Goal: Task Accomplishment & Management: Manage account settings

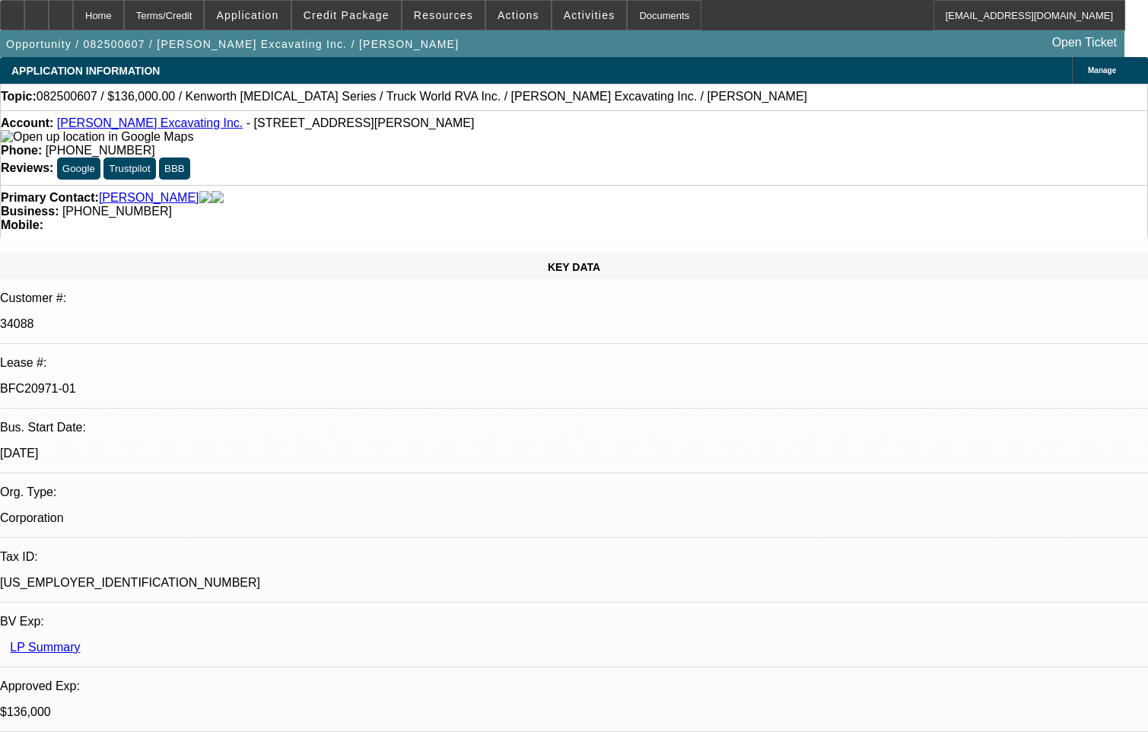
select select "0"
select select "6"
select select "0"
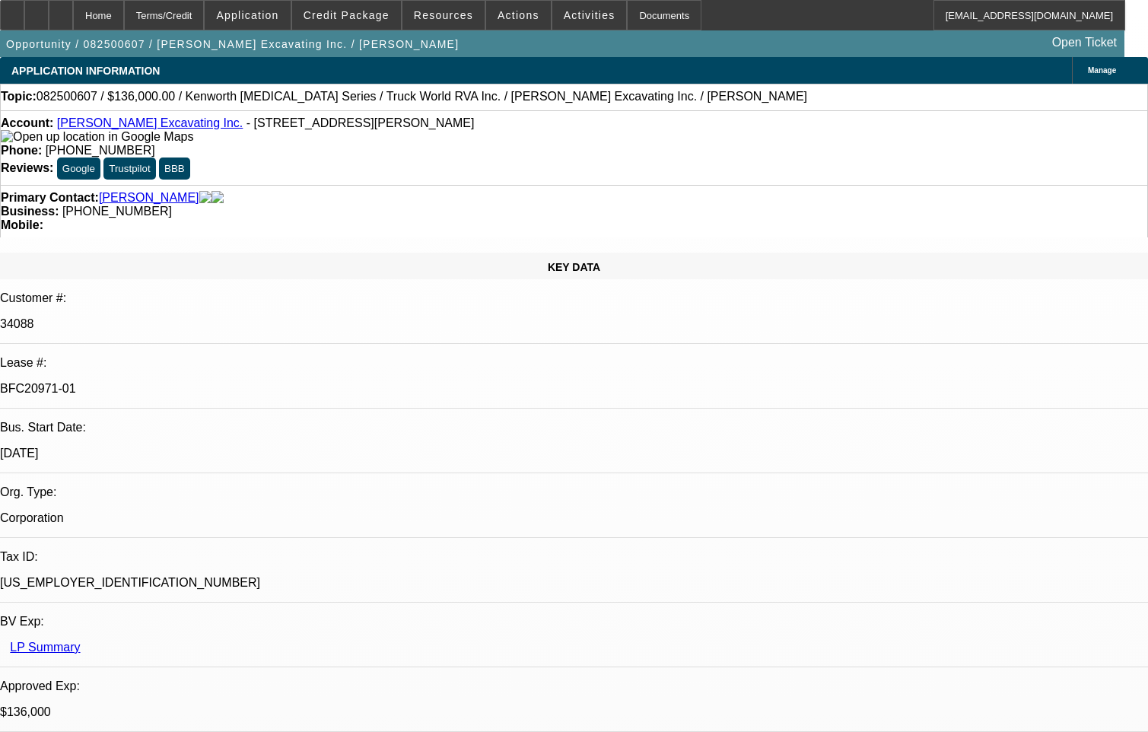
select select "0"
select select "6"
select select "0"
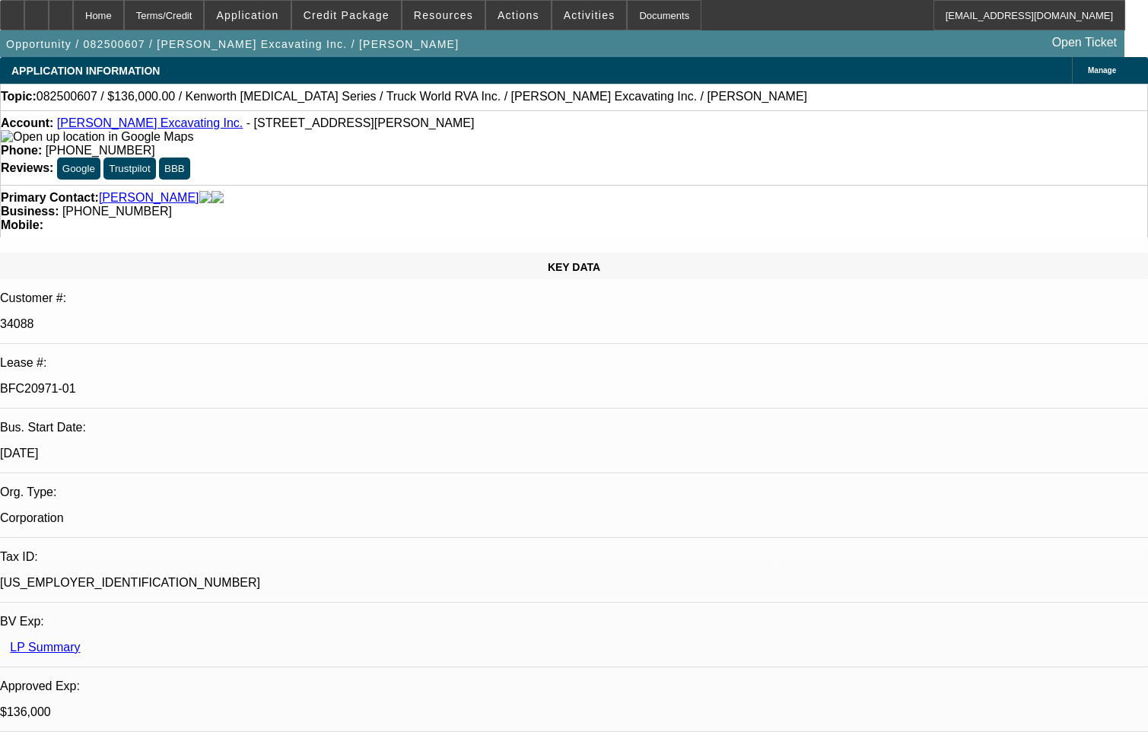
select select "0"
select select "6"
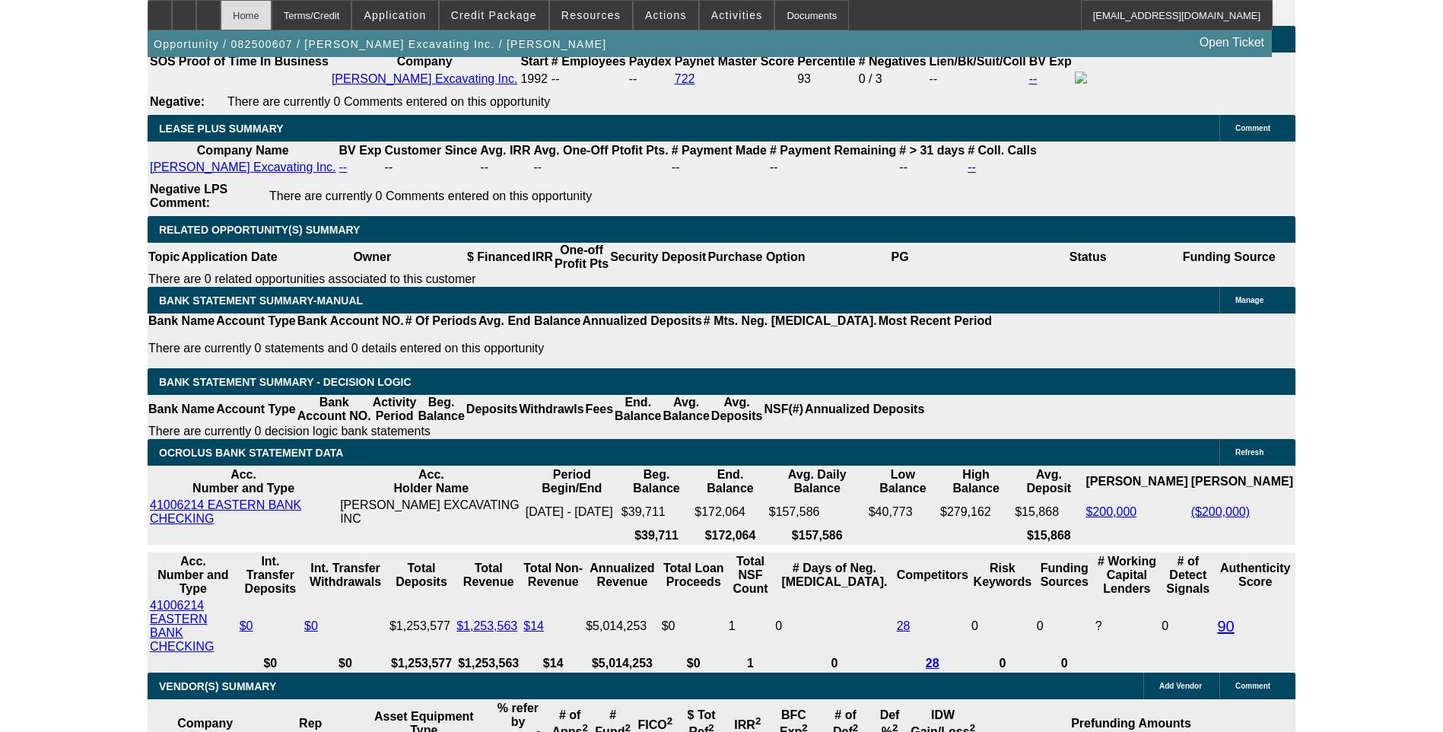
scroll to position [2384, 0]
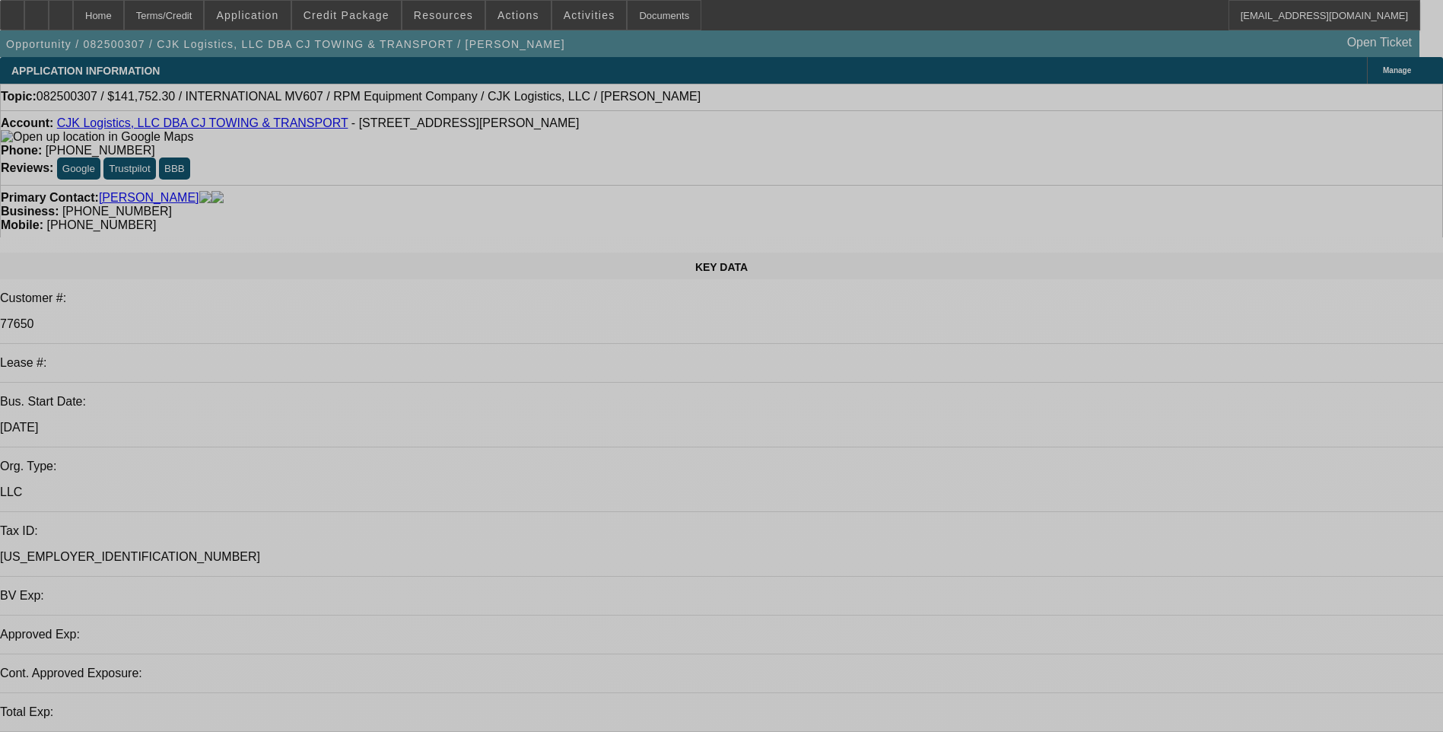
select select "0"
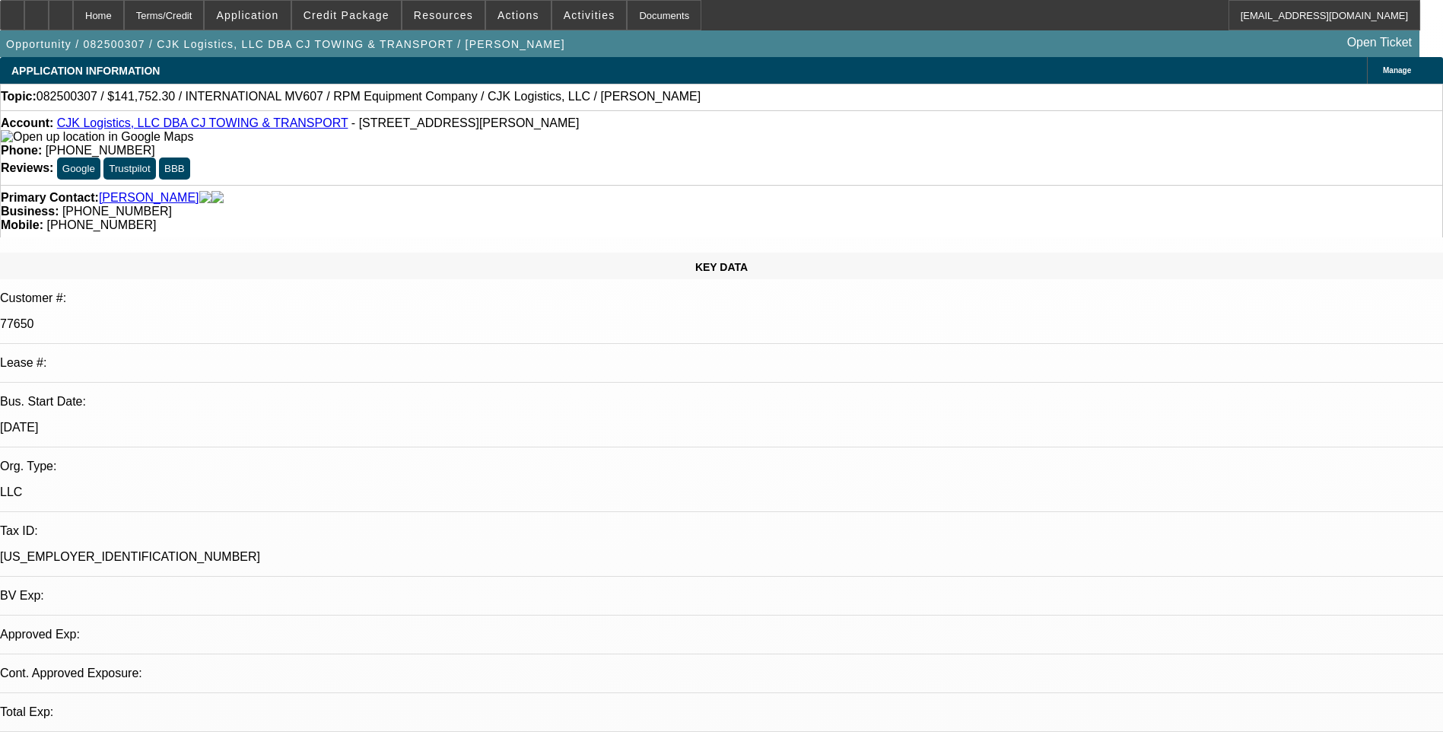
select select "0"
select select "6"
click at [23, 20] on div at bounding box center [12, 15] width 24 height 30
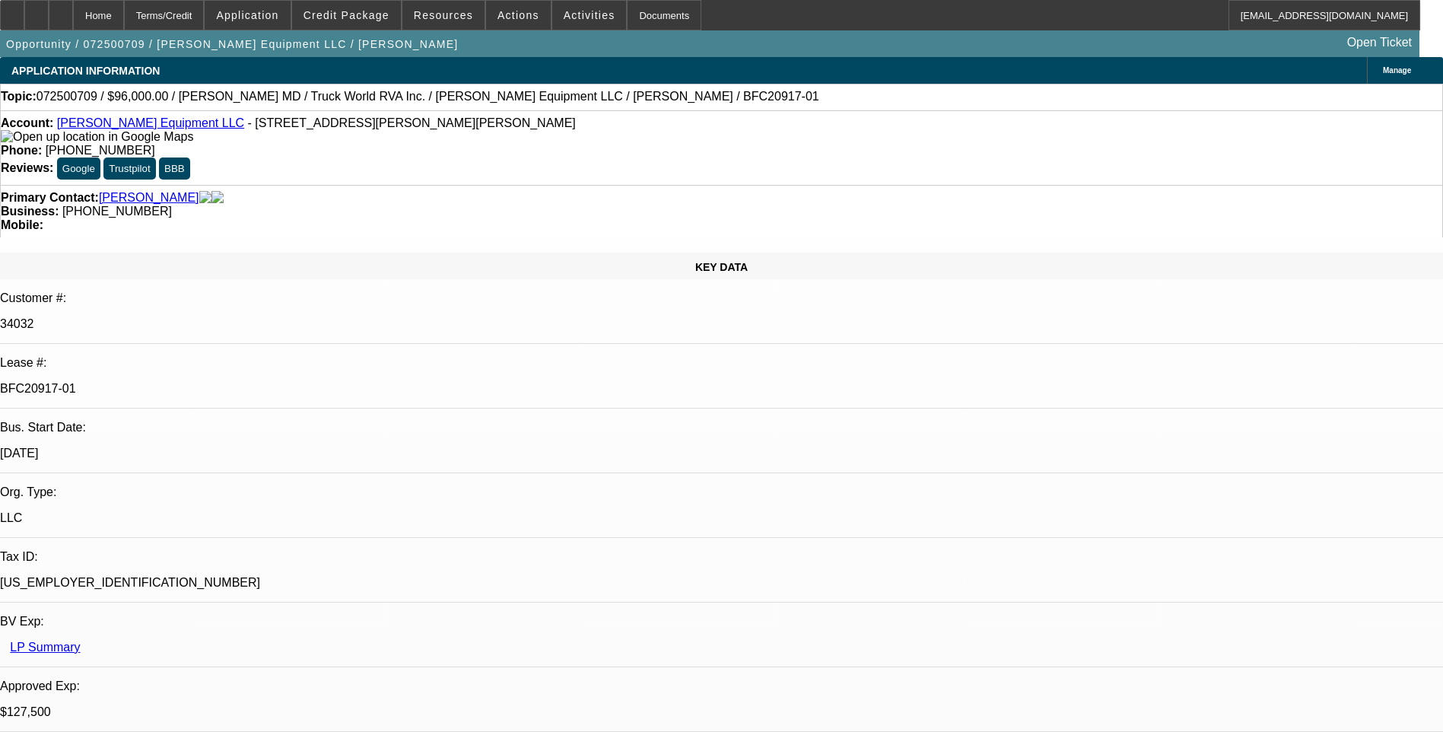
select select "0.15"
select select "2"
select select "0"
select select "0.15"
select select "2"
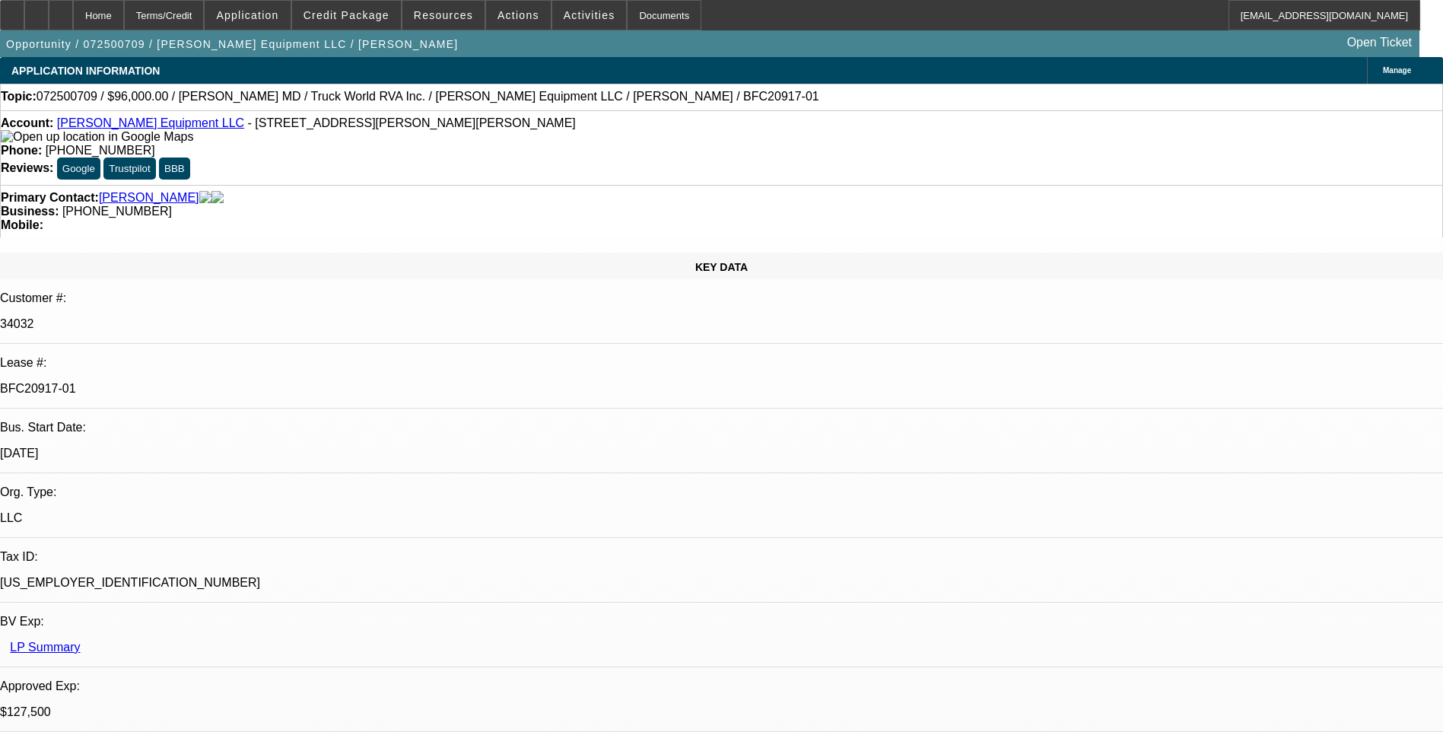
select select "0"
select select "2"
select select "0"
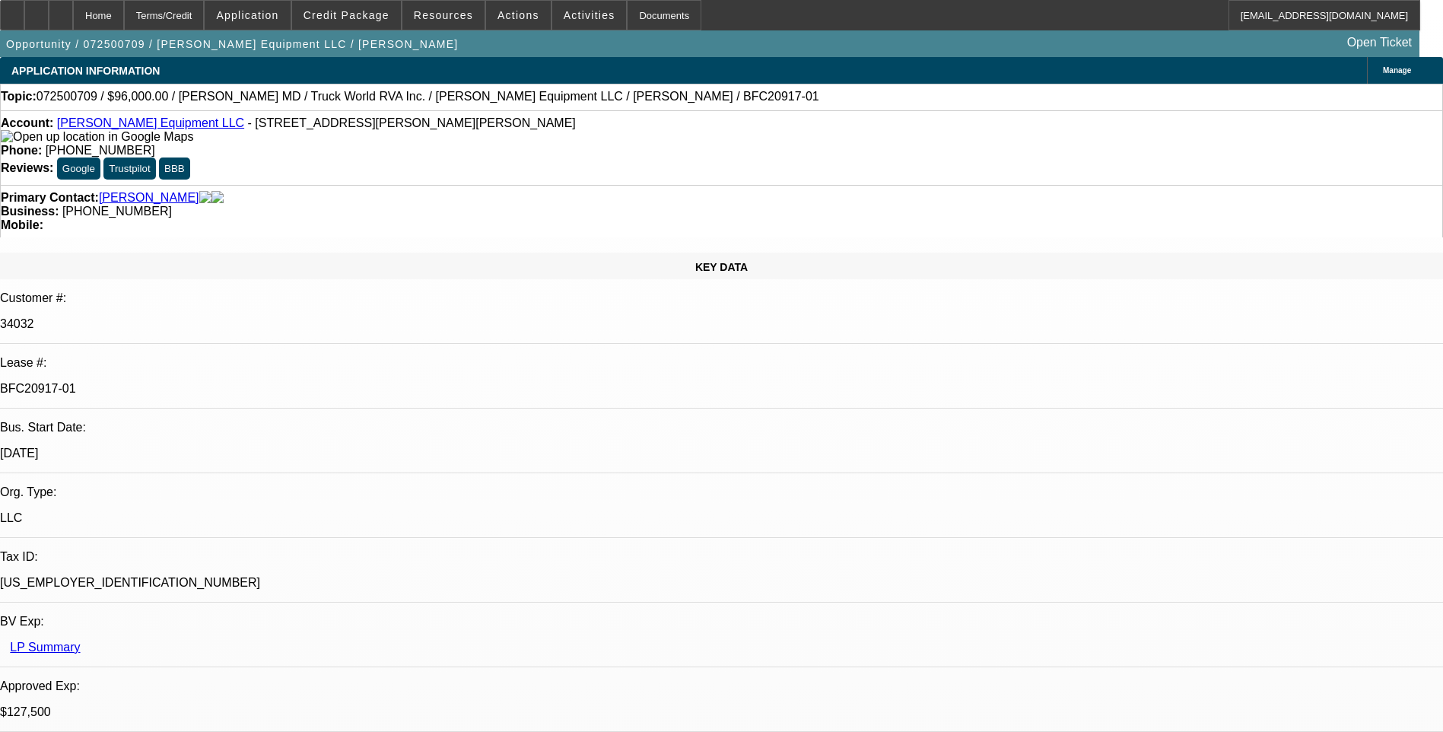
select select "2"
select select "0"
select select "1"
select select "2"
select select "6"
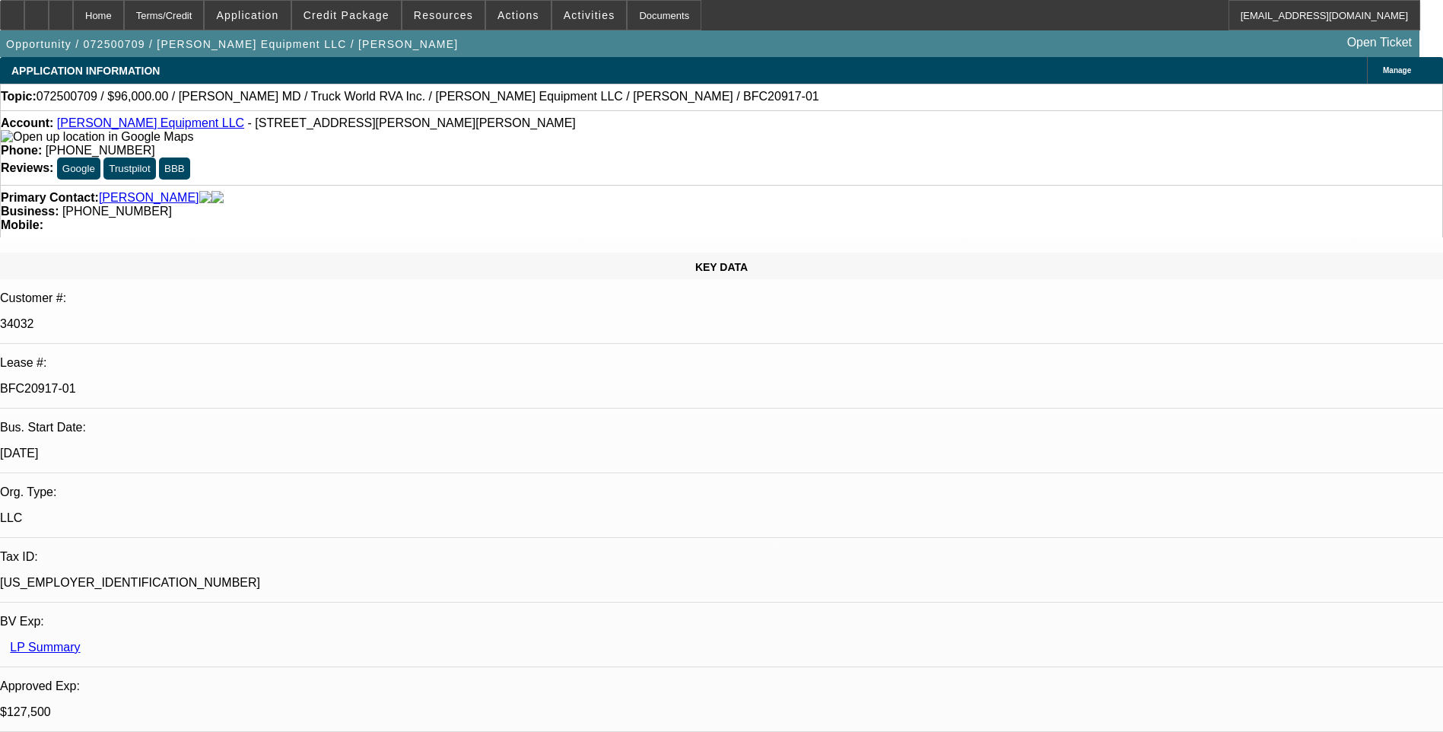
select select "1"
select select "2"
select select "6"
select select "1"
select select "2"
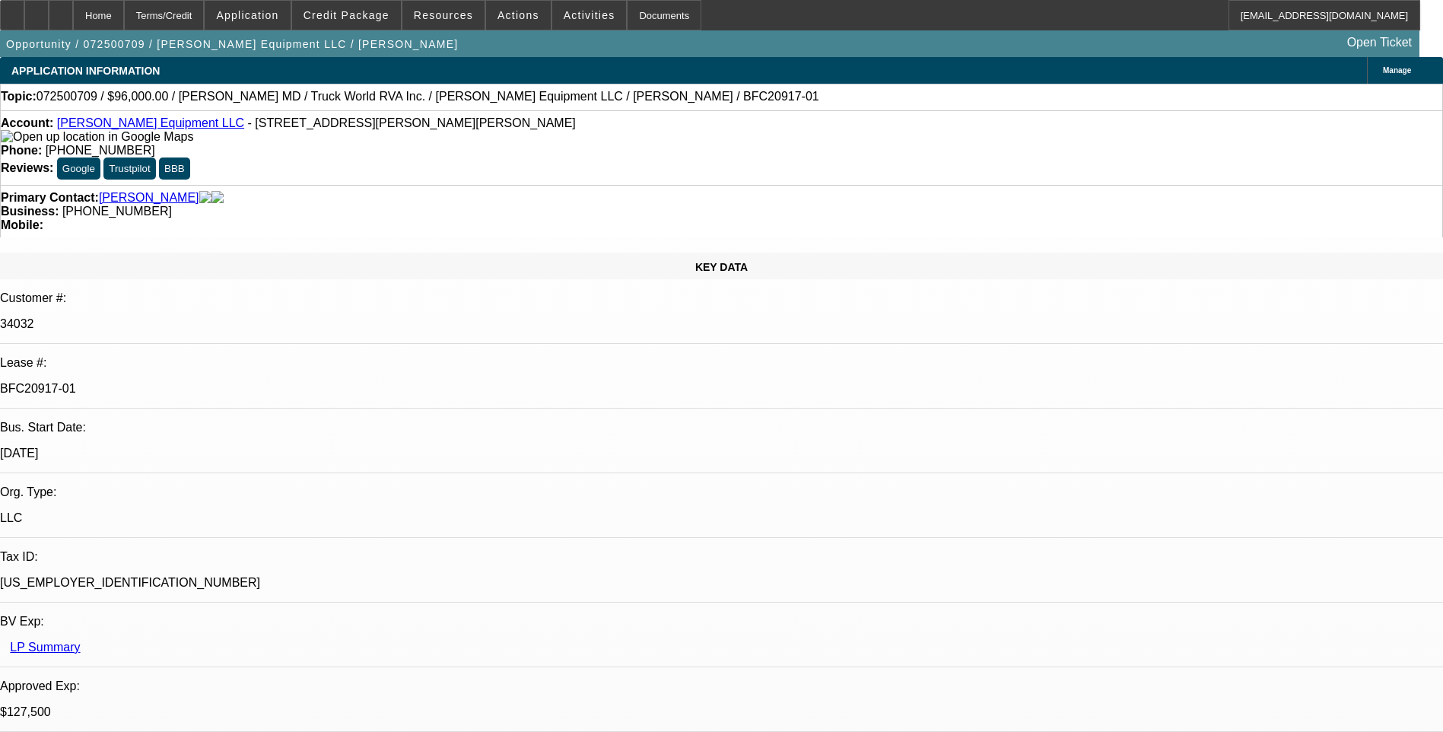
select select "6"
select select "1"
select select "2"
select select "6"
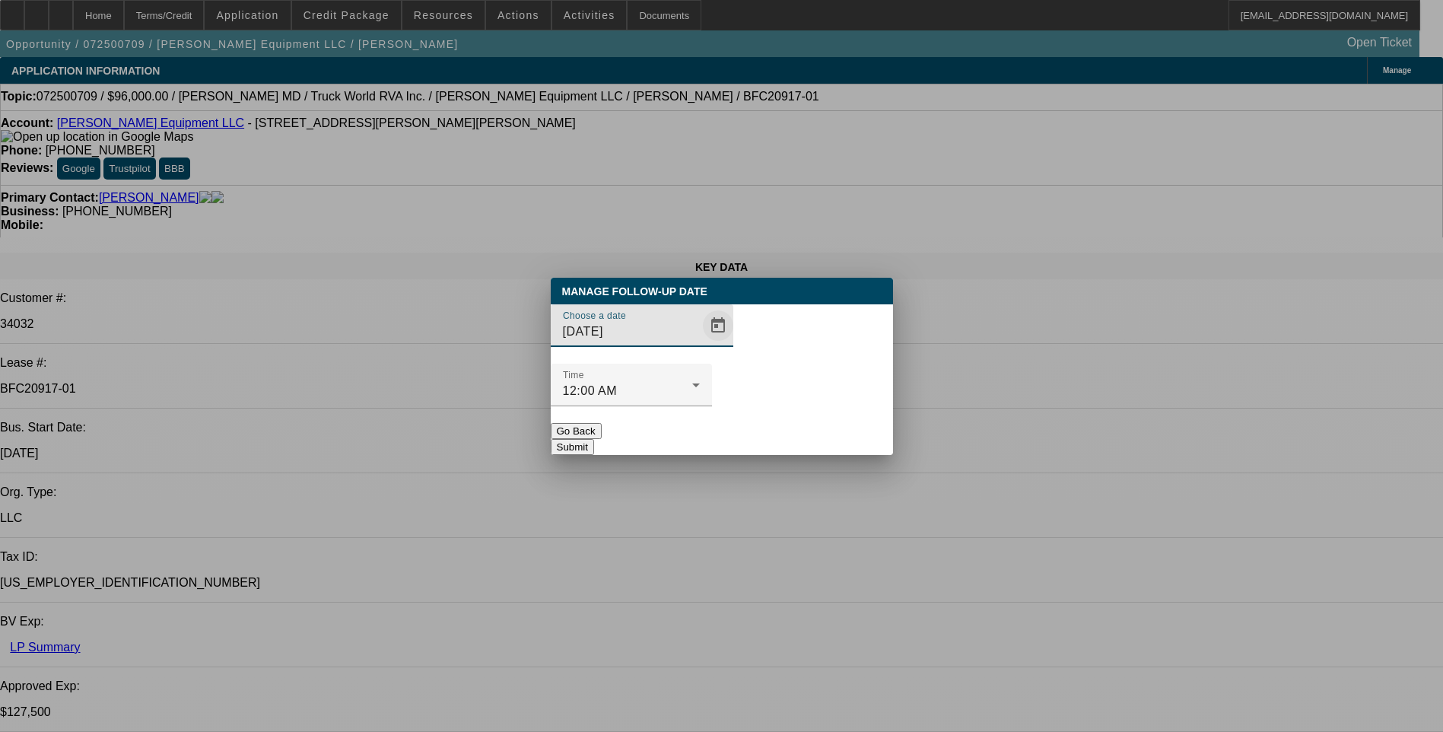
click at [700, 344] on span "Open calendar" at bounding box center [718, 325] width 37 height 37
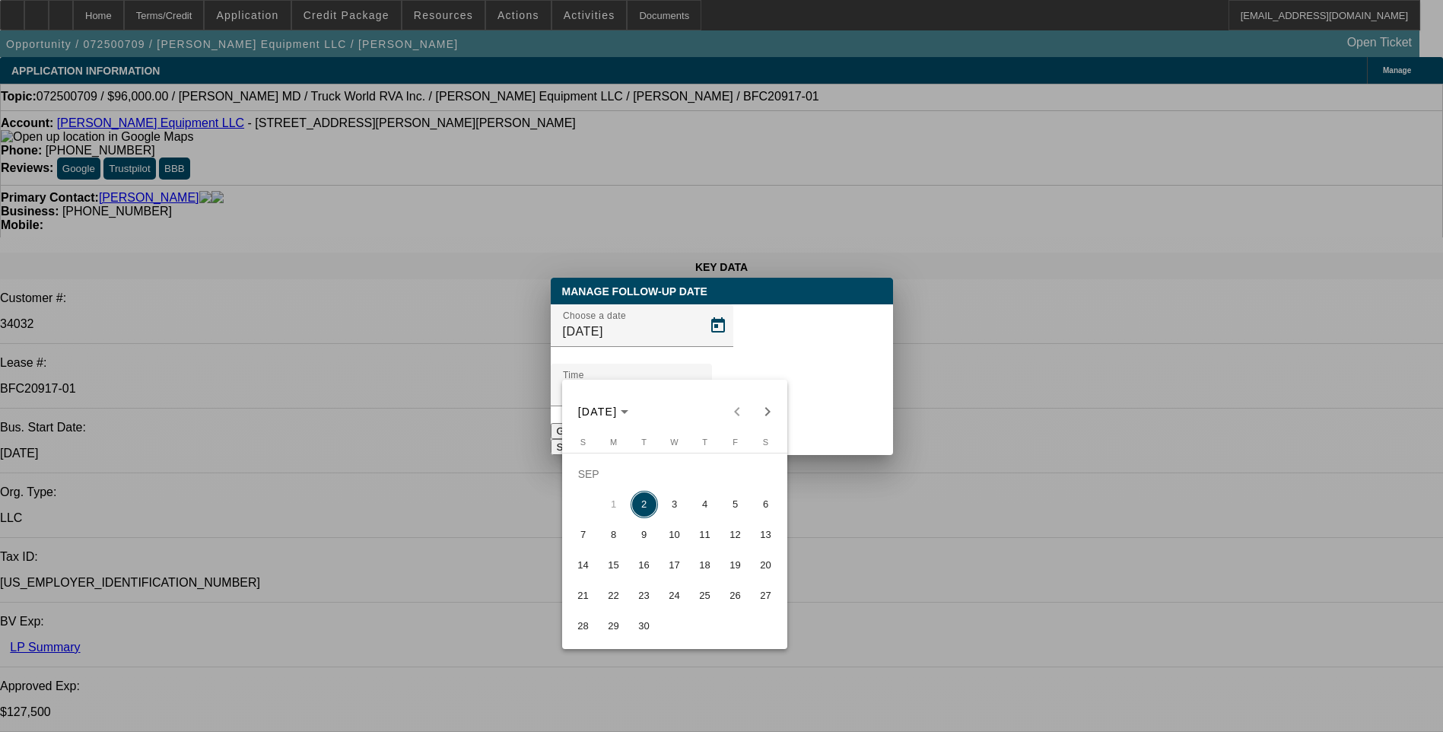
click at [672, 509] on span "3" at bounding box center [674, 504] width 27 height 27
type input "9/3/2025"
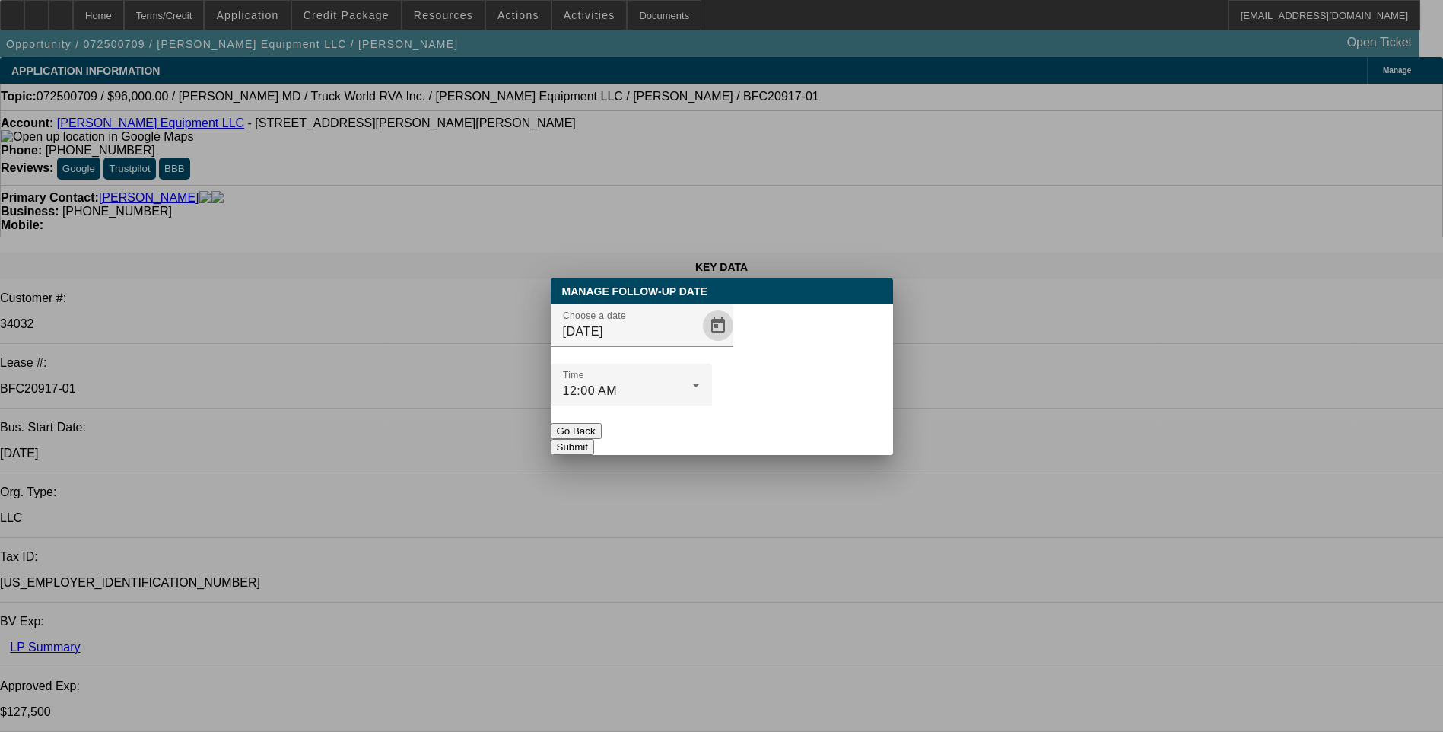
click at [594, 439] on button "Submit" at bounding box center [572, 447] width 43 height 16
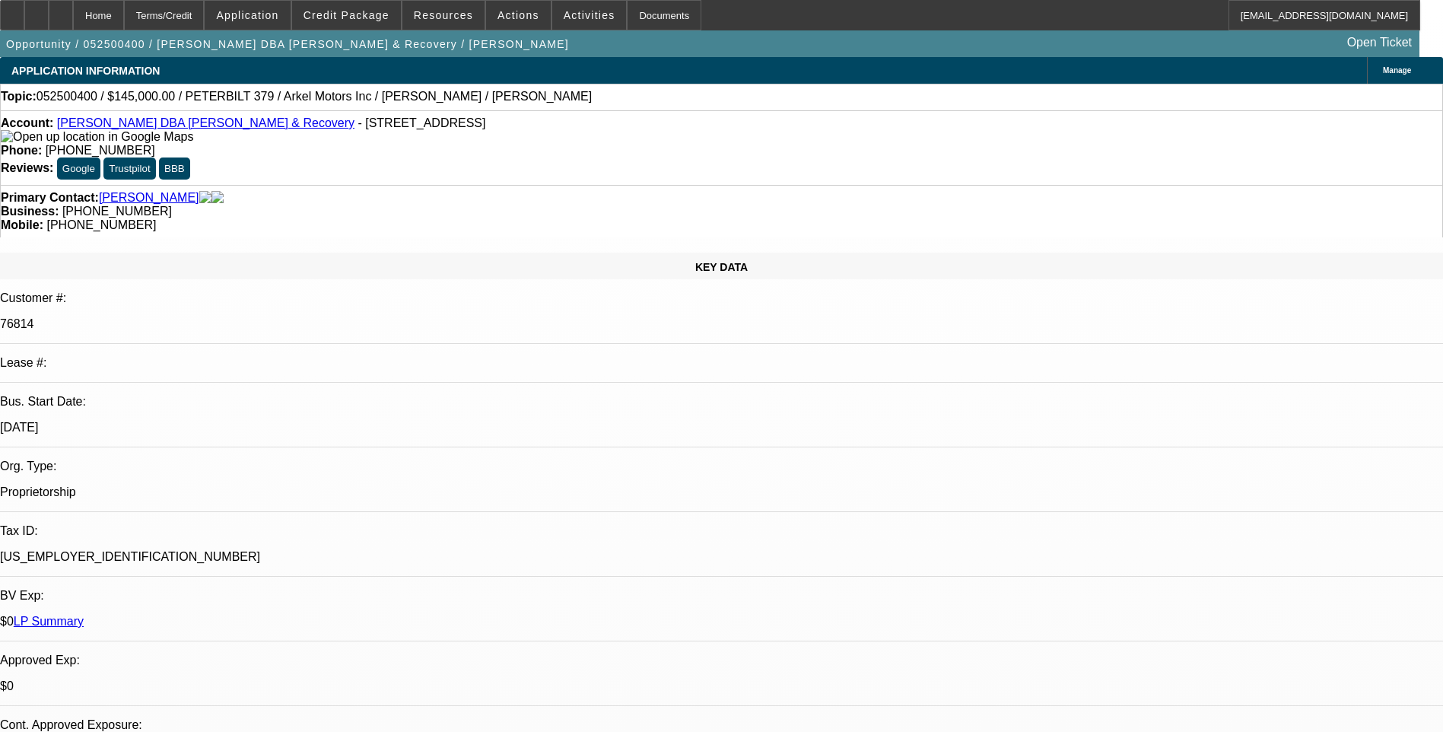
select select "0.1"
select select "0"
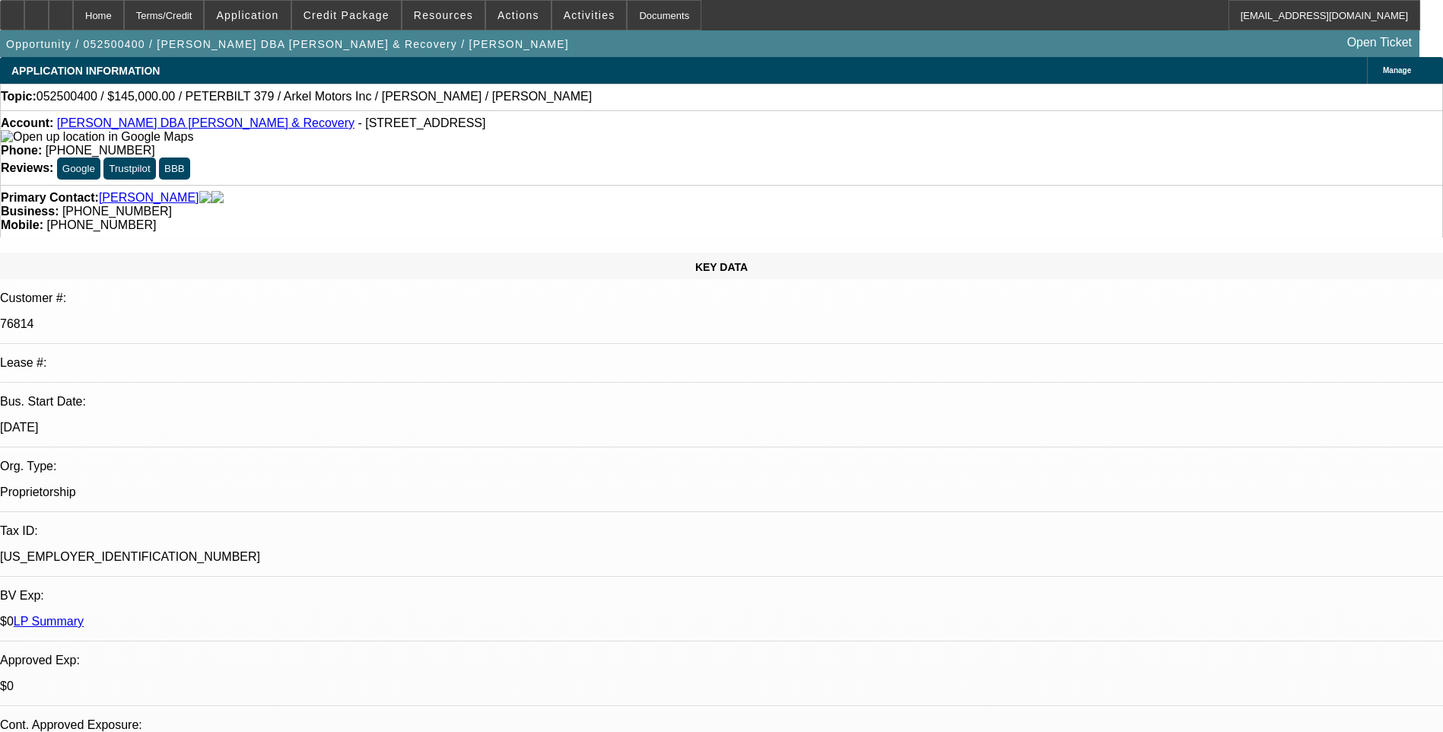
select select "0"
select select "0.1"
select select "0"
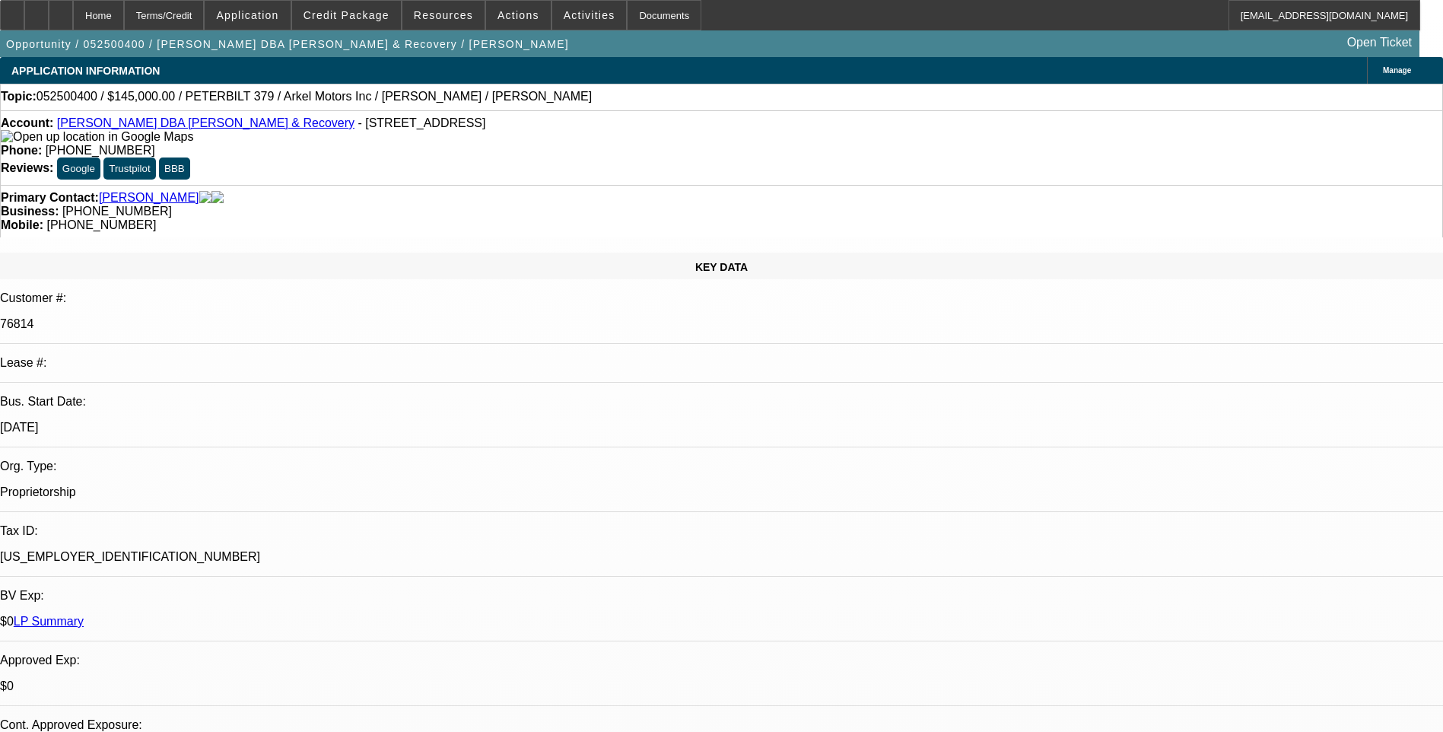
select select "1"
select select "2"
select select "6"
select select "1"
select select "2"
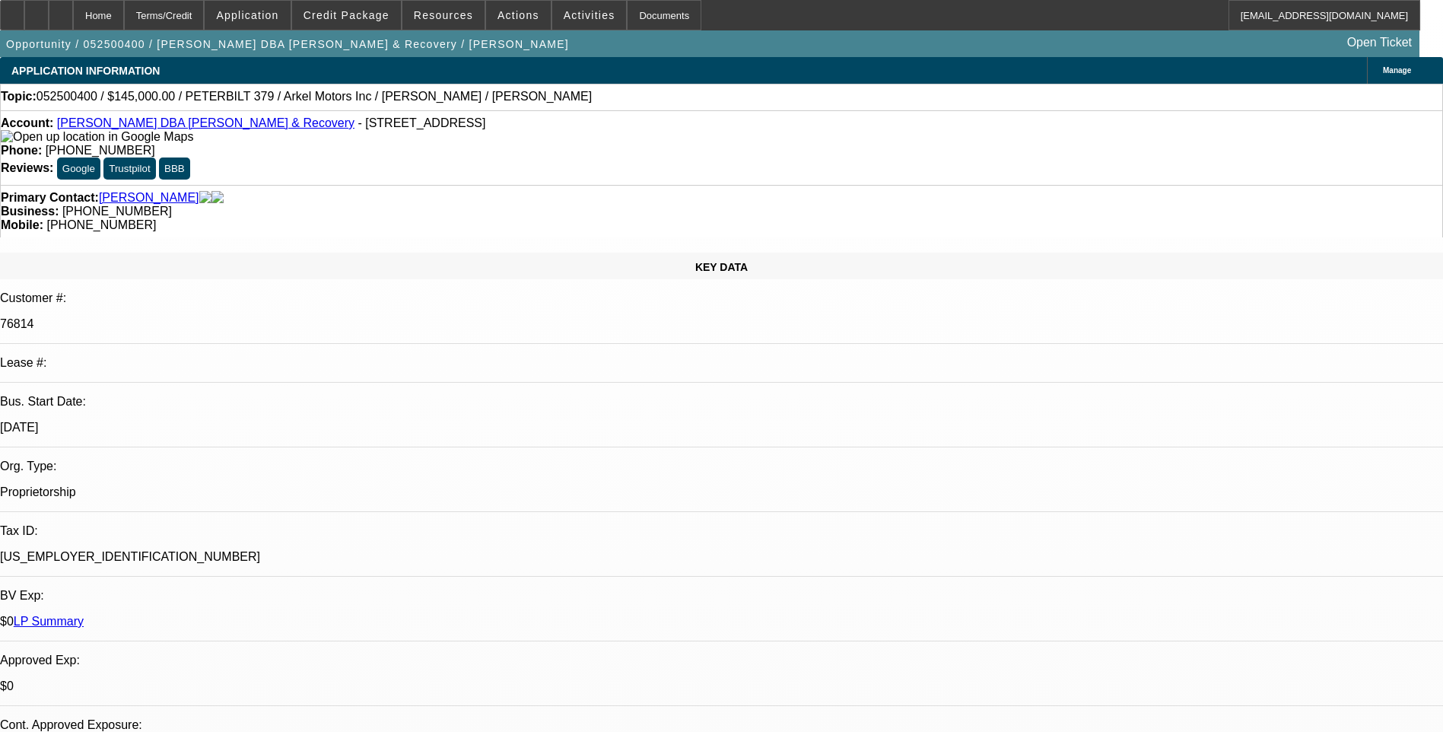
select select "6"
select select "1"
select select "2"
select select "6"
select select "1"
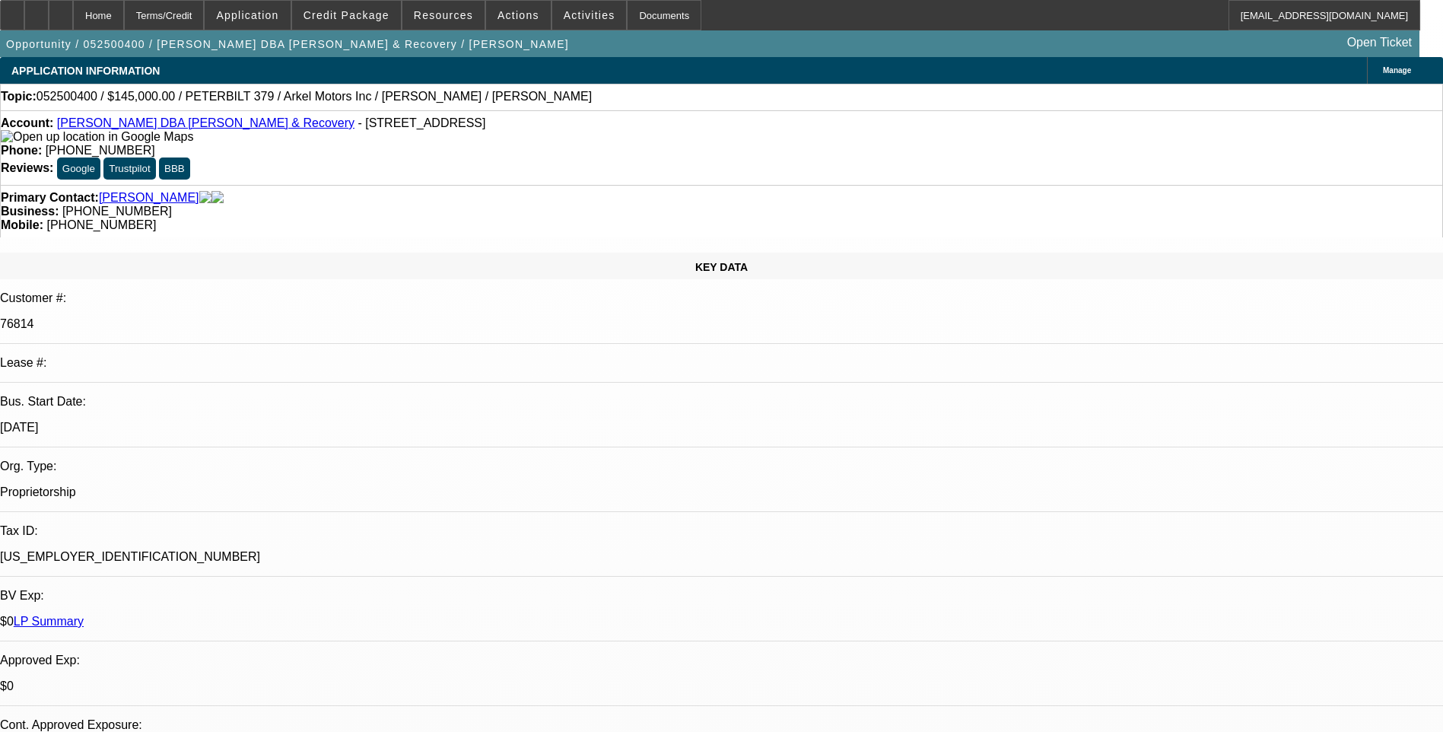
select select "3"
select select "6"
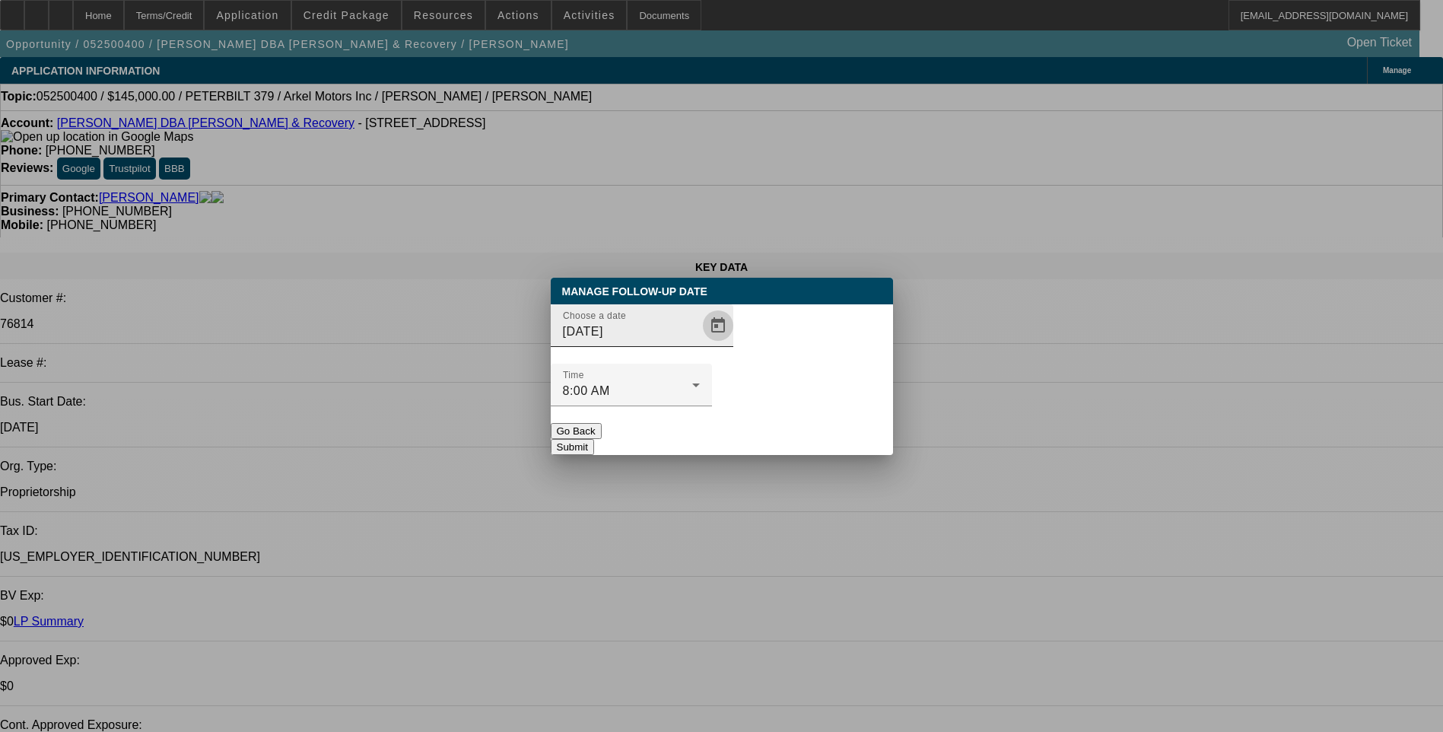
click at [700, 344] on span "Open calendar" at bounding box center [718, 325] width 37 height 37
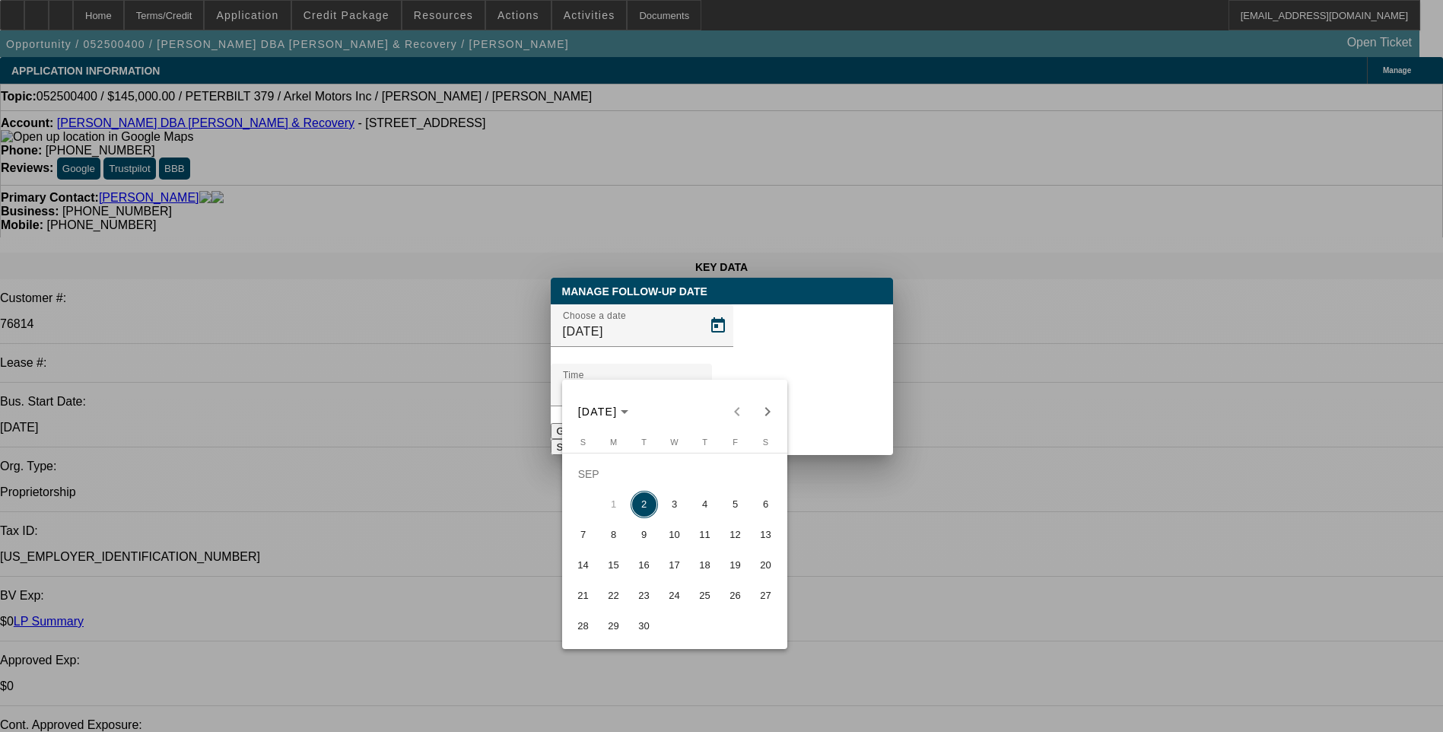
click at [701, 510] on span "4" at bounding box center [704, 504] width 27 height 27
type input "9/4/2025"
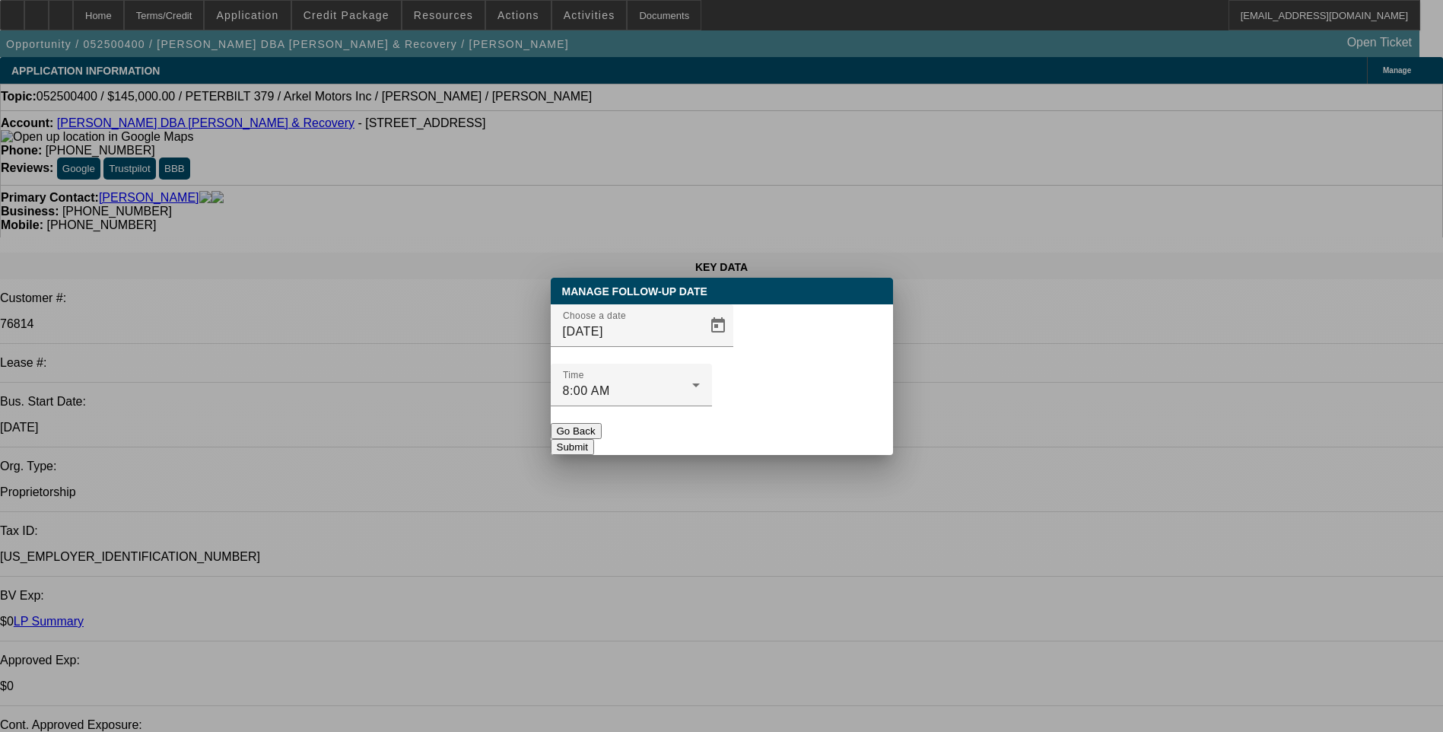
click at [594, 439] on button "Submit" at bounding box center [572, 447] width 43 height 16
